Goal: Navigation & Orientation: Find specific page/section

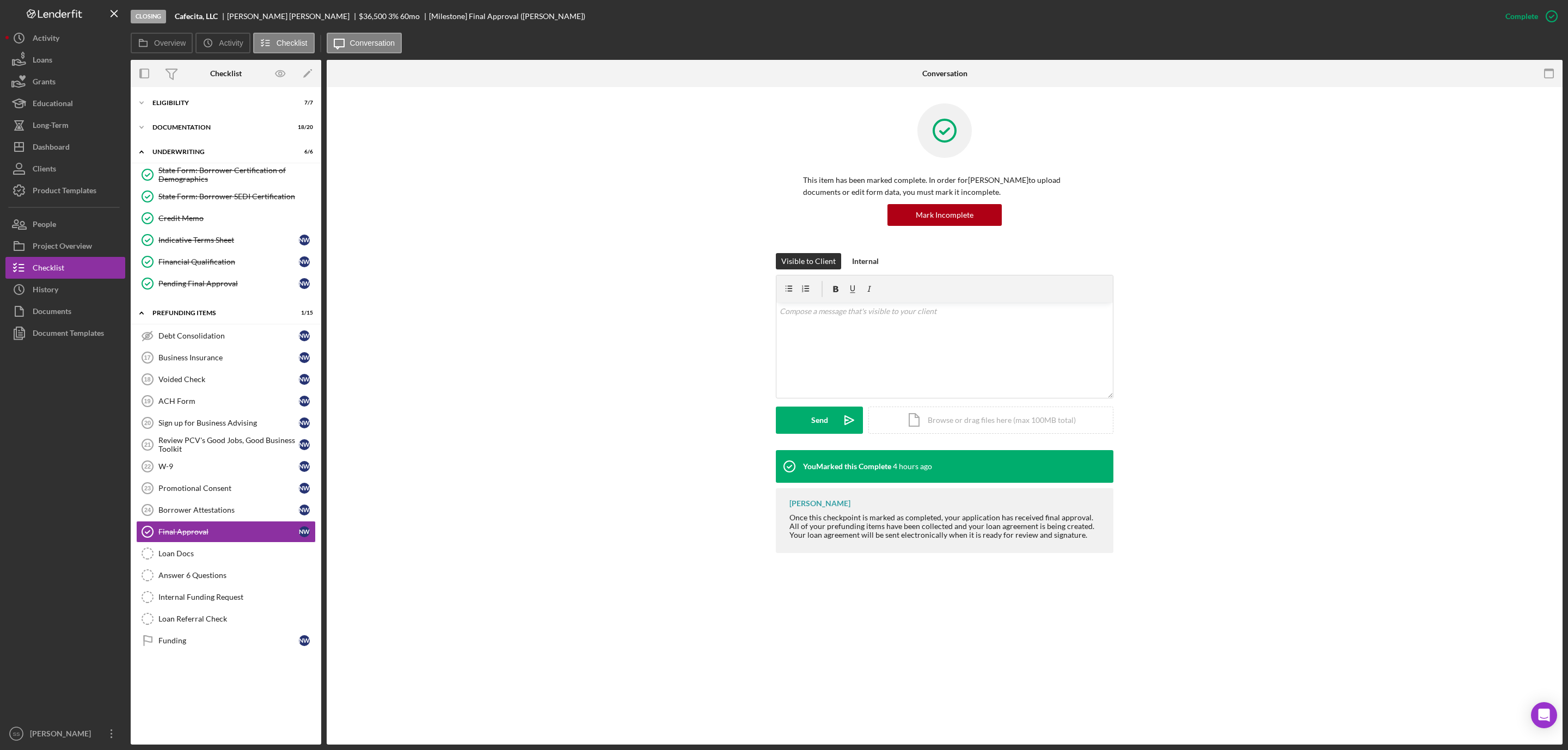
click at [54, 149] on div "Dashboard" at bounding box center [51, 148] width 37 height 24
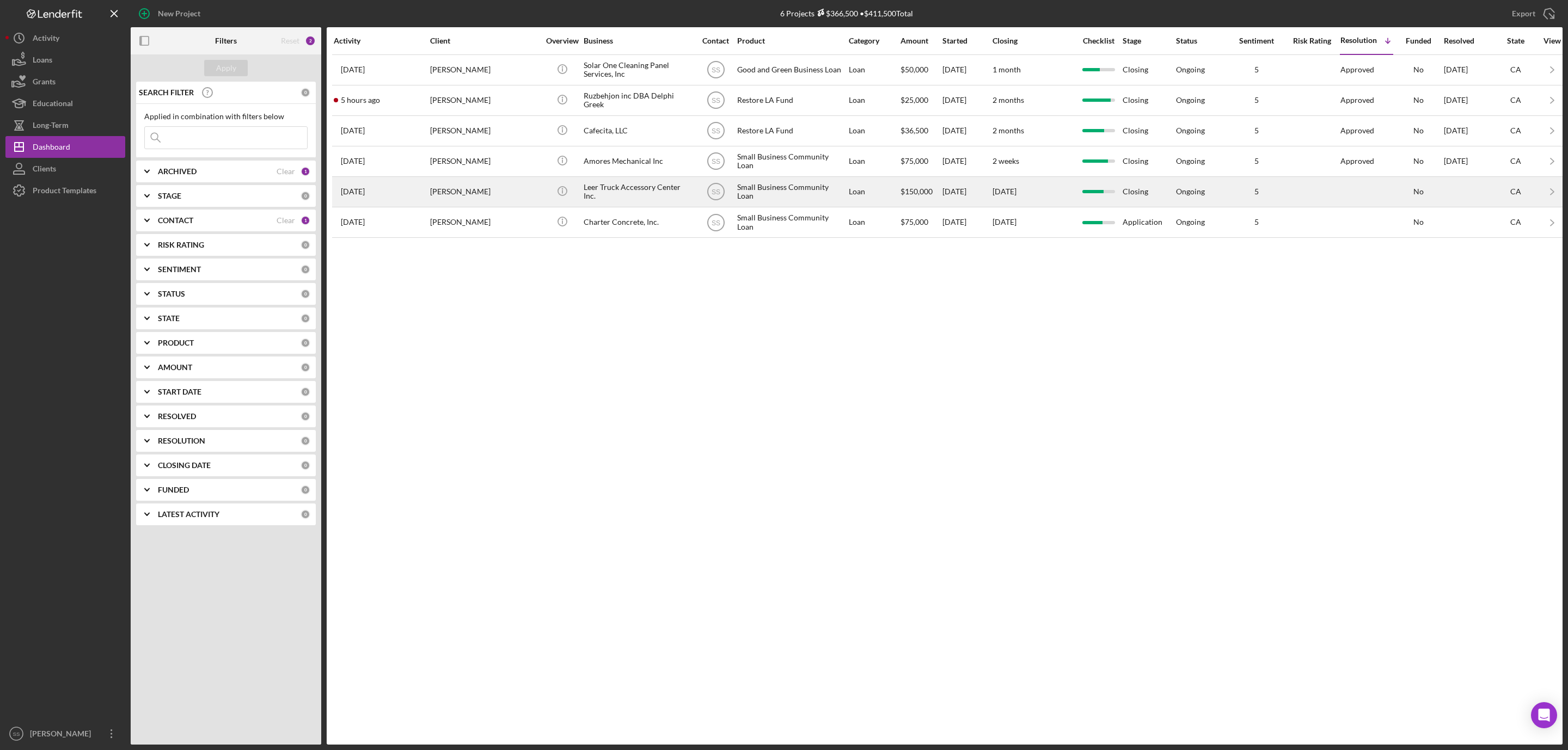
click at [497, 190] on div "[PERSON_NAME]" at bounding box center [484, 191] width 109 height 29
